Goal: Information Seeking & Learning: Compare options

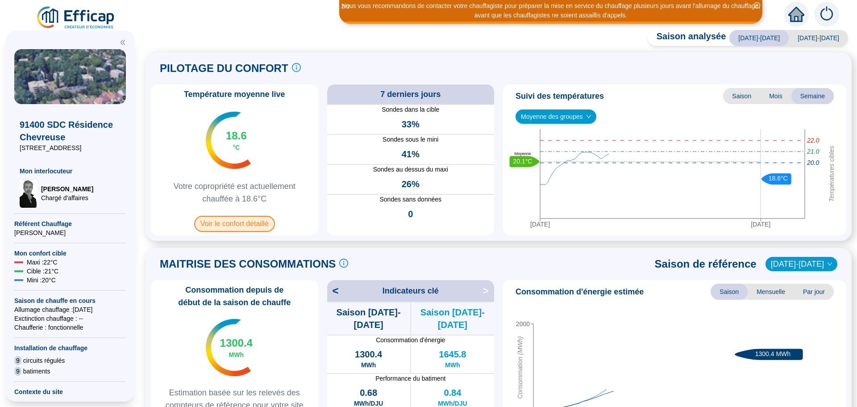
click at [228, 220] on span "Voir le confort détaillé" at bounding box center [234, 224] width 81 height 16
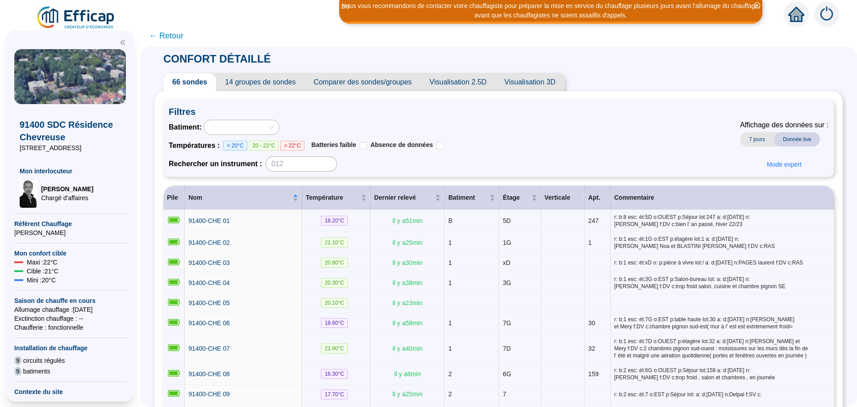
click at [391, 82] on span "Comparer des sondes/groupes" at bounding box center [363, 82] width 116 height 18
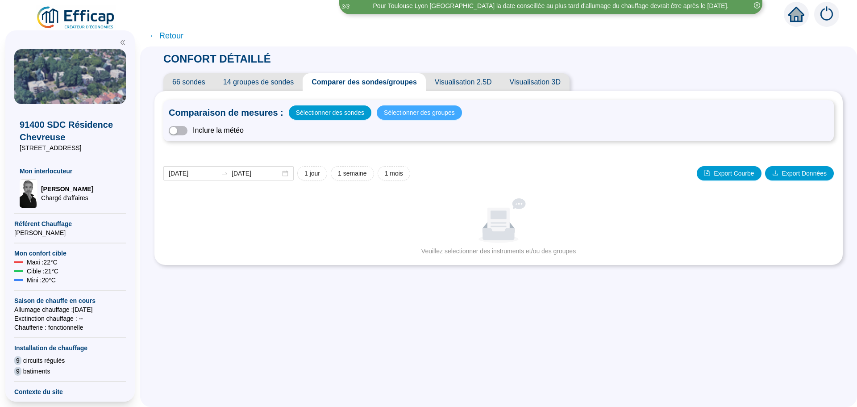
click at [402, 109] on span "Sélectionner des groupes" at bounding box center [419, 112] width 71 height 12
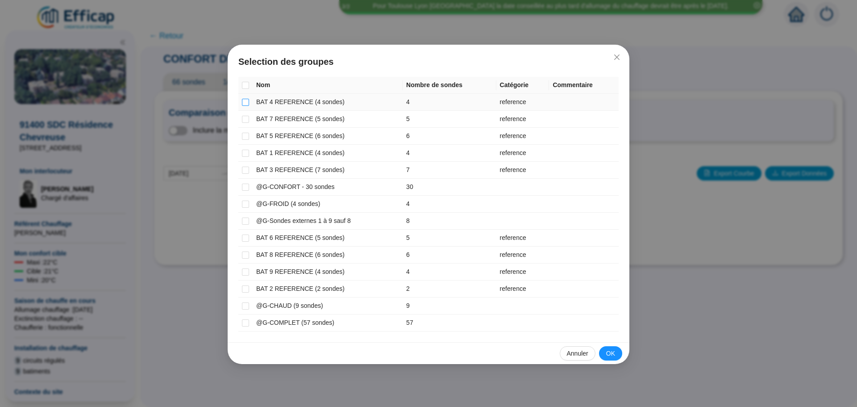
click at [249, 99] on input "checkbox" at bounding box center [245, 102] width 7 height 7
checkbox input "true"
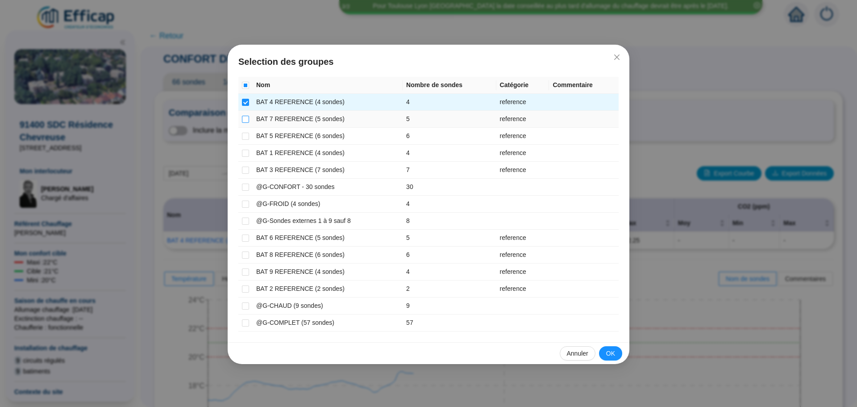
click at [246, 116] on input "checkbox" at bounding box center [245, 119] width 7 height 7
checkbox input "true"
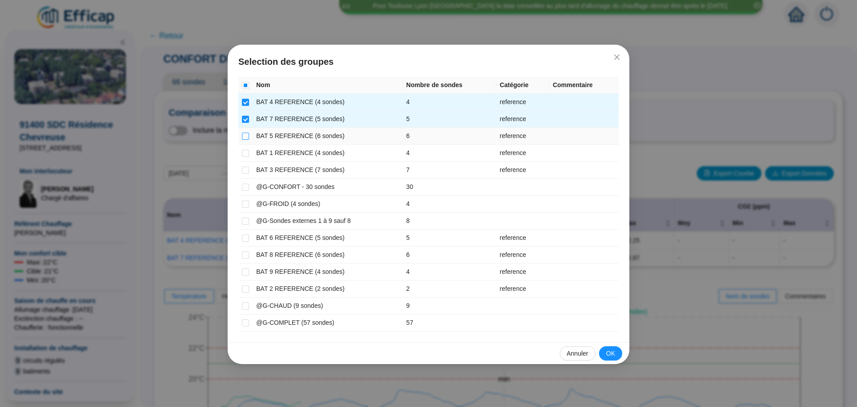
click at [246, 136] on input "checkbox" at bounding box center [245, 136] width 7 height 7
checkbox input "true"
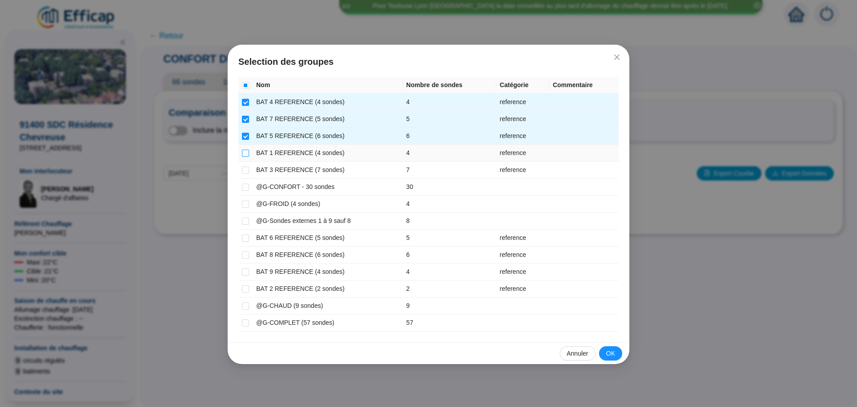
click at [245, 155] on input "checkbox" at bounding box center [245, 153] width 7 height 7
checkbox input "true"
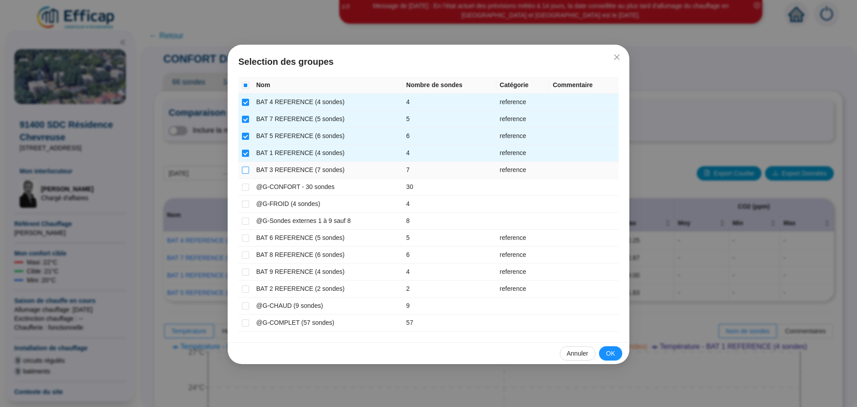
click at [243, 169] on input "checkbox" at bounding box center [245, 170] width 7 height 7
checkbox input "true"
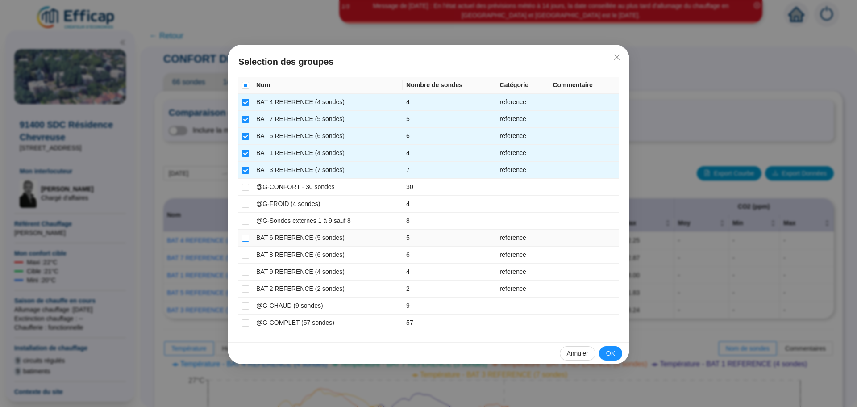
click at [248, 237] on input "checkbox" at bounding box center [245, 237] width 7 height 7
checkbox input "true"
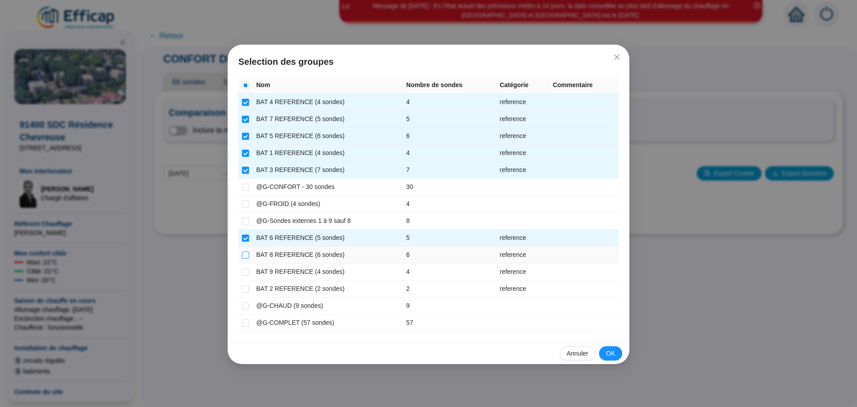
click at [246, 253] on input "checkbox" at bounding box center [245, 254] width 7 height 7
checkbox input "true"
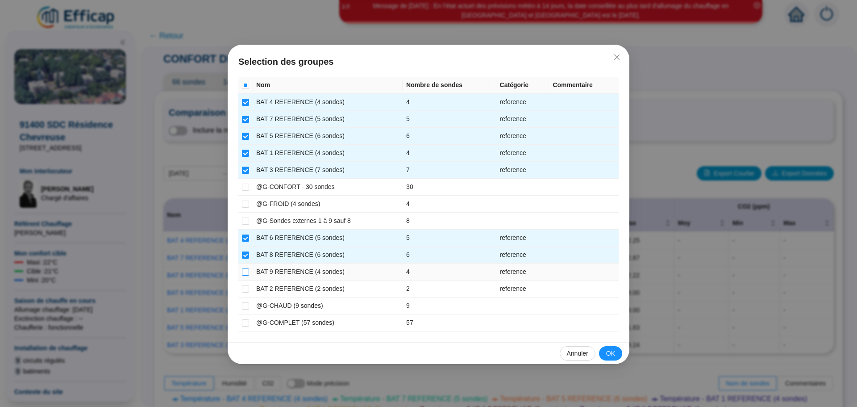
click at [245, 271] on input "checkbox" at bounding box center [245, 271] width 7 height 7
checkbox input "true"
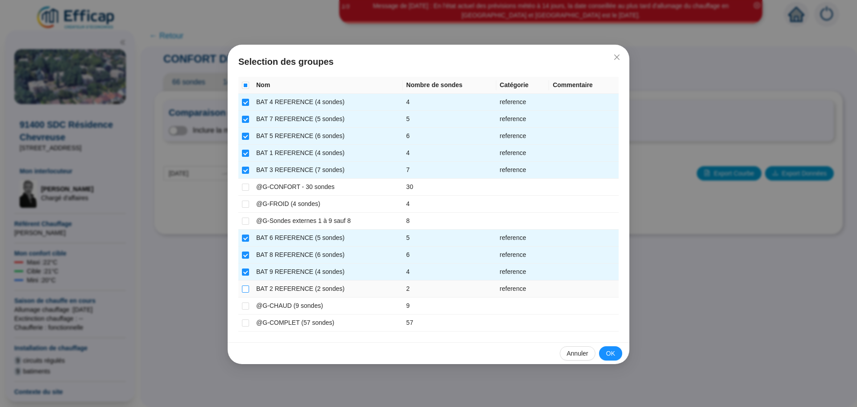
click at [244, 286] on input "checkbox" at bounding box center [245, 288] width 7 height 7
checkbox input "true"
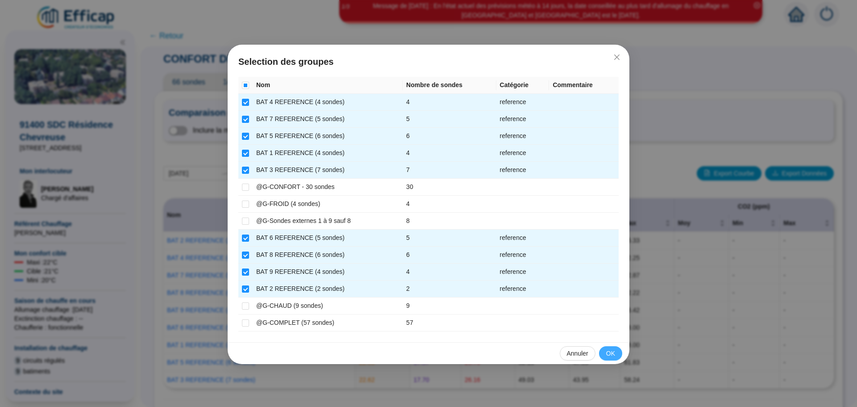
click at [616, 355] on button "OK" at bounding box center [610, 353] width 23 height 14
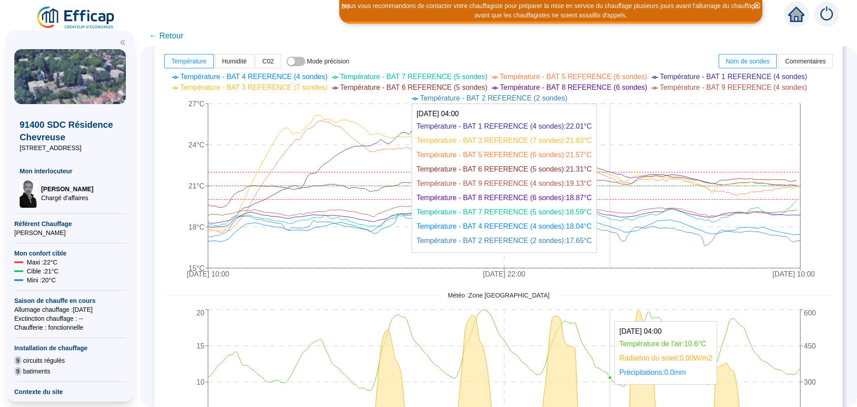
scroll to position [357, 0]
